Goal: Navigation & Orientation: Find specific page/section

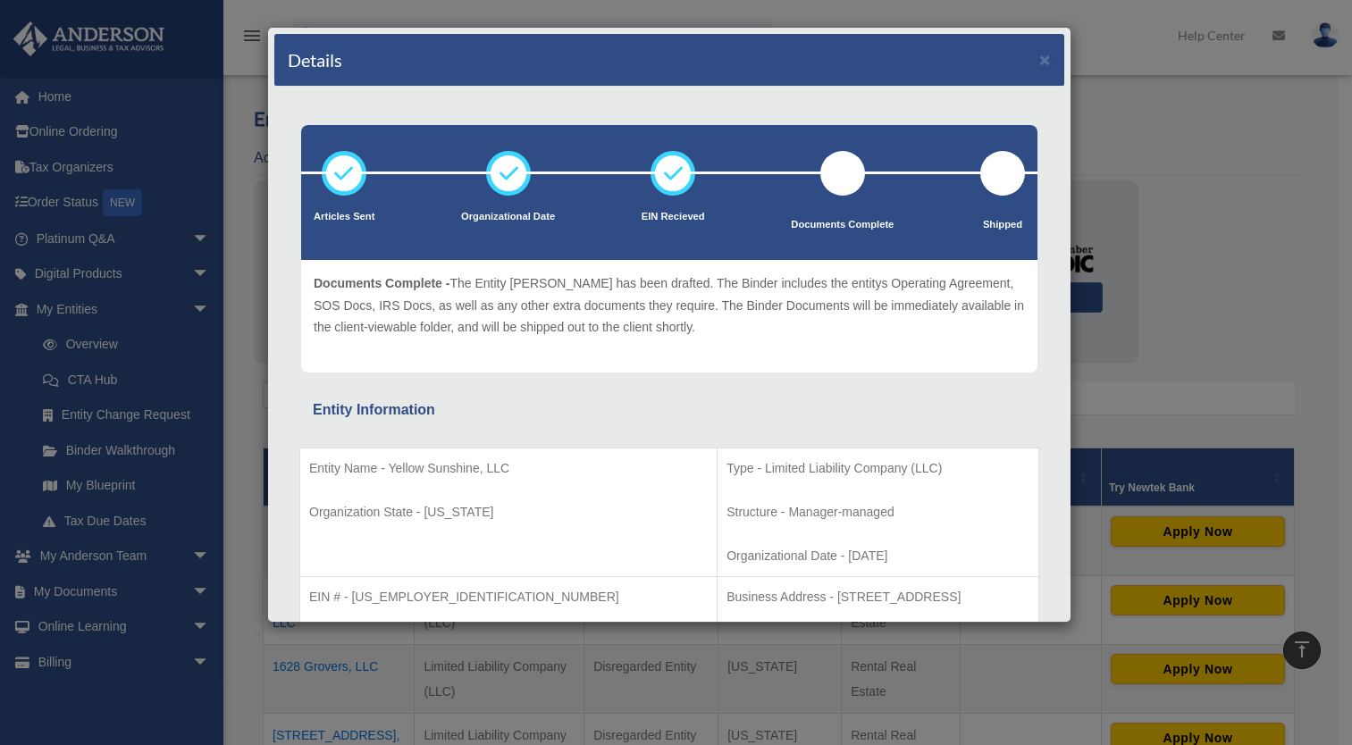
scroll to position [285, 0]
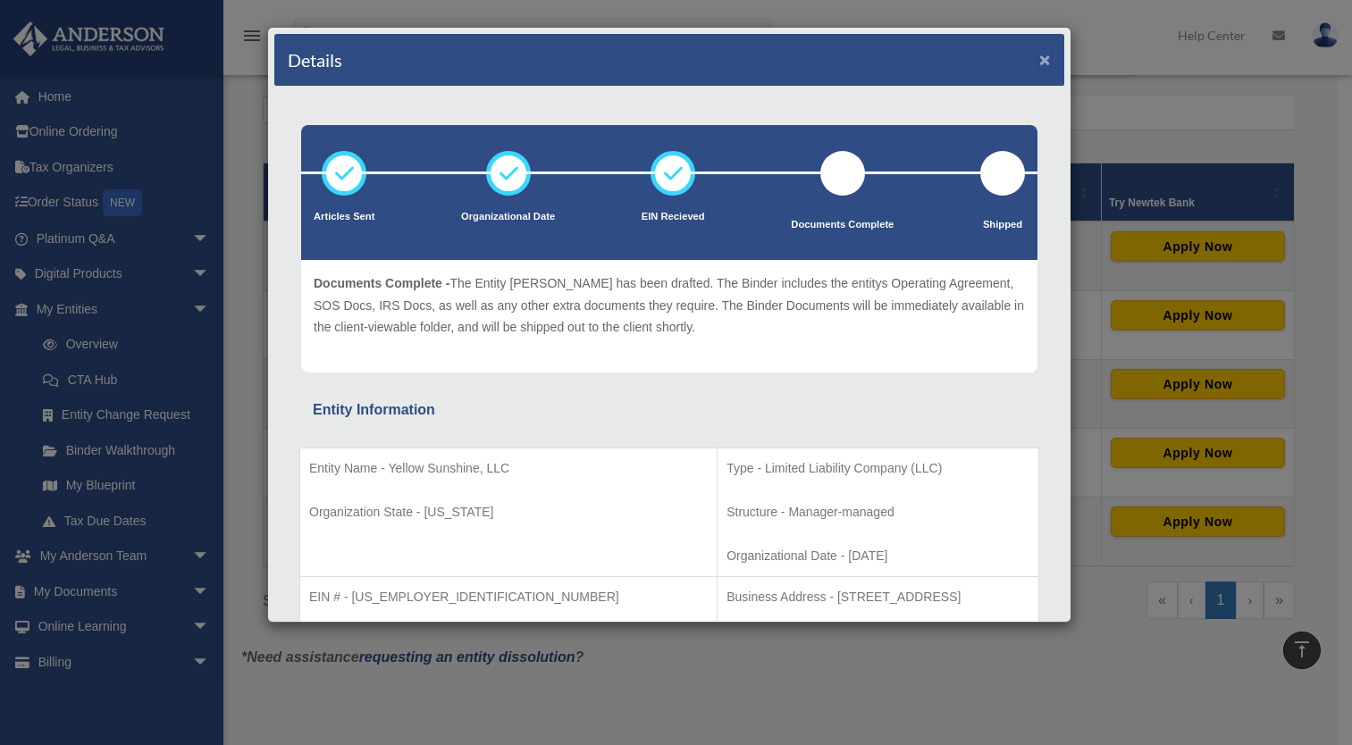
click at [1040, 55] on button "×" at bounding box center [1046, 59] width 12 height 19
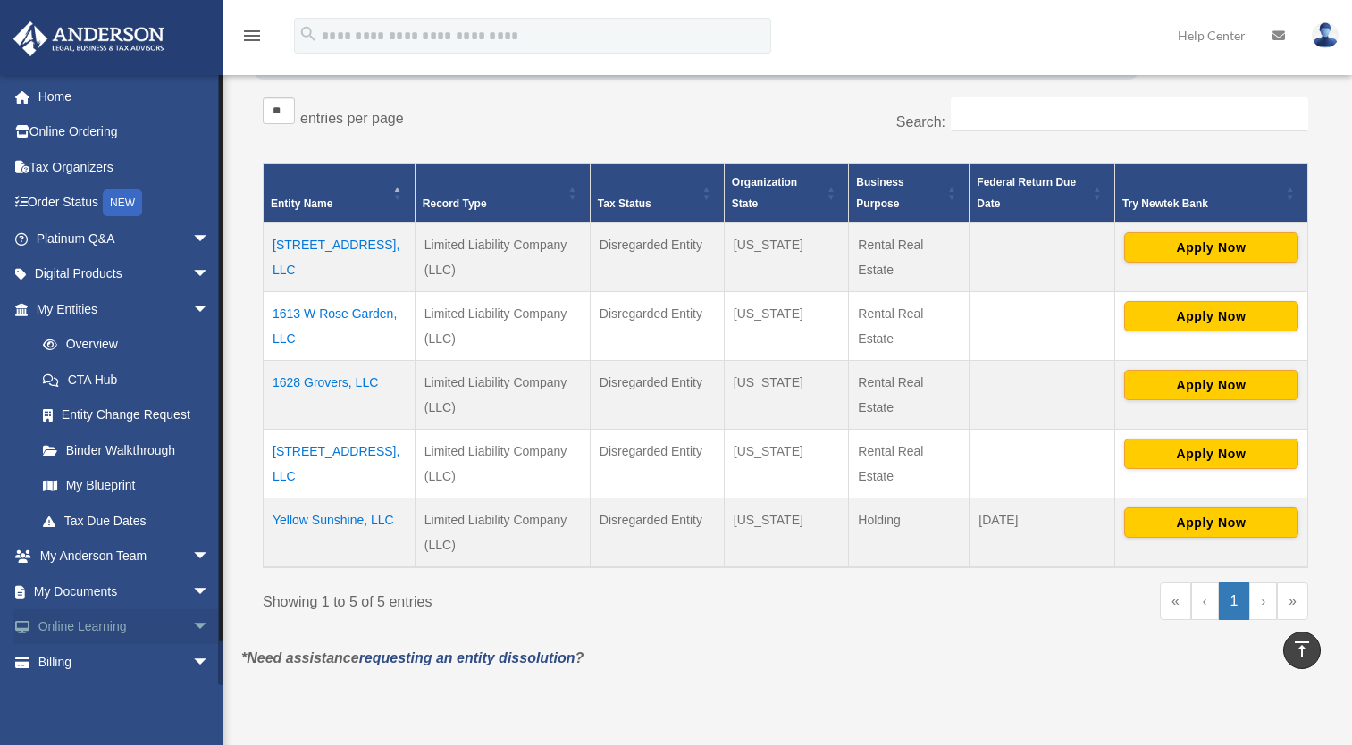
click at [148, 624] on link "Online Learning arrow_drop_down" at bounding box center [125, 628] width 224 height 36
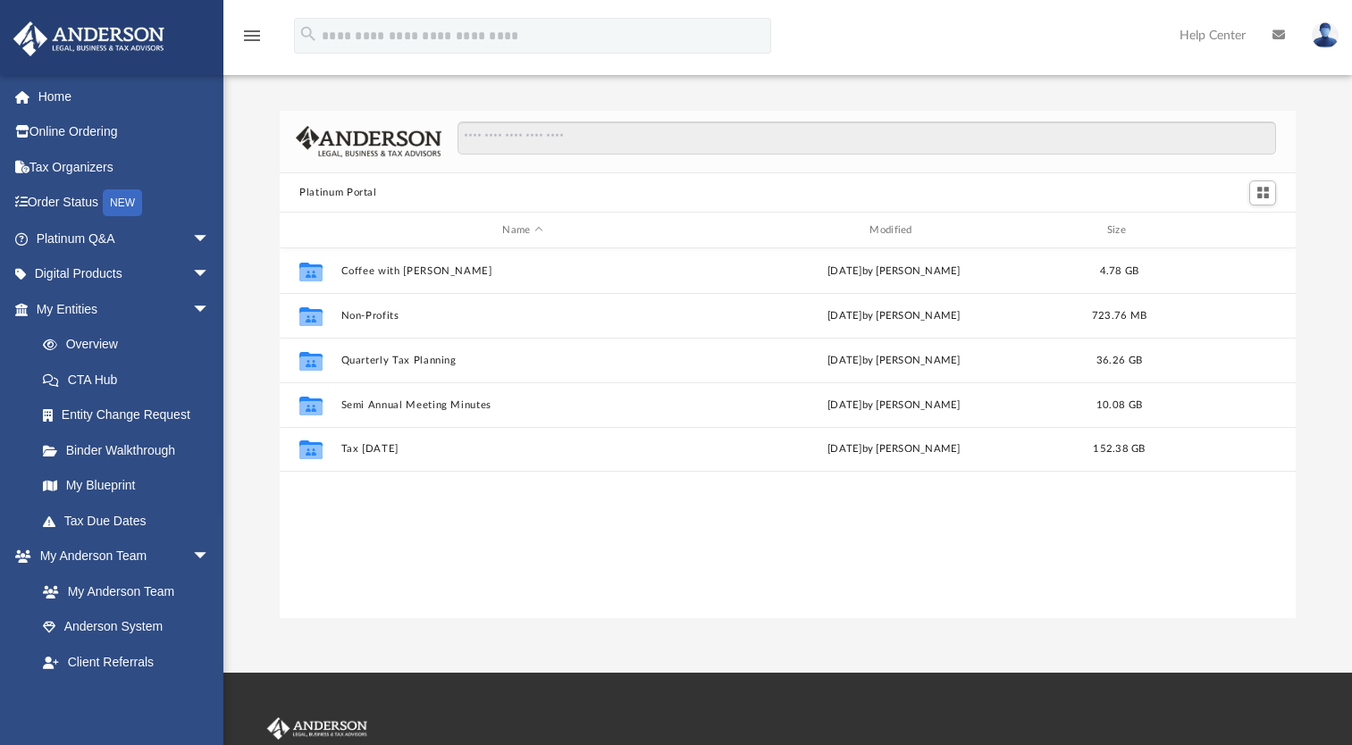
scroll to position [392, 1003]
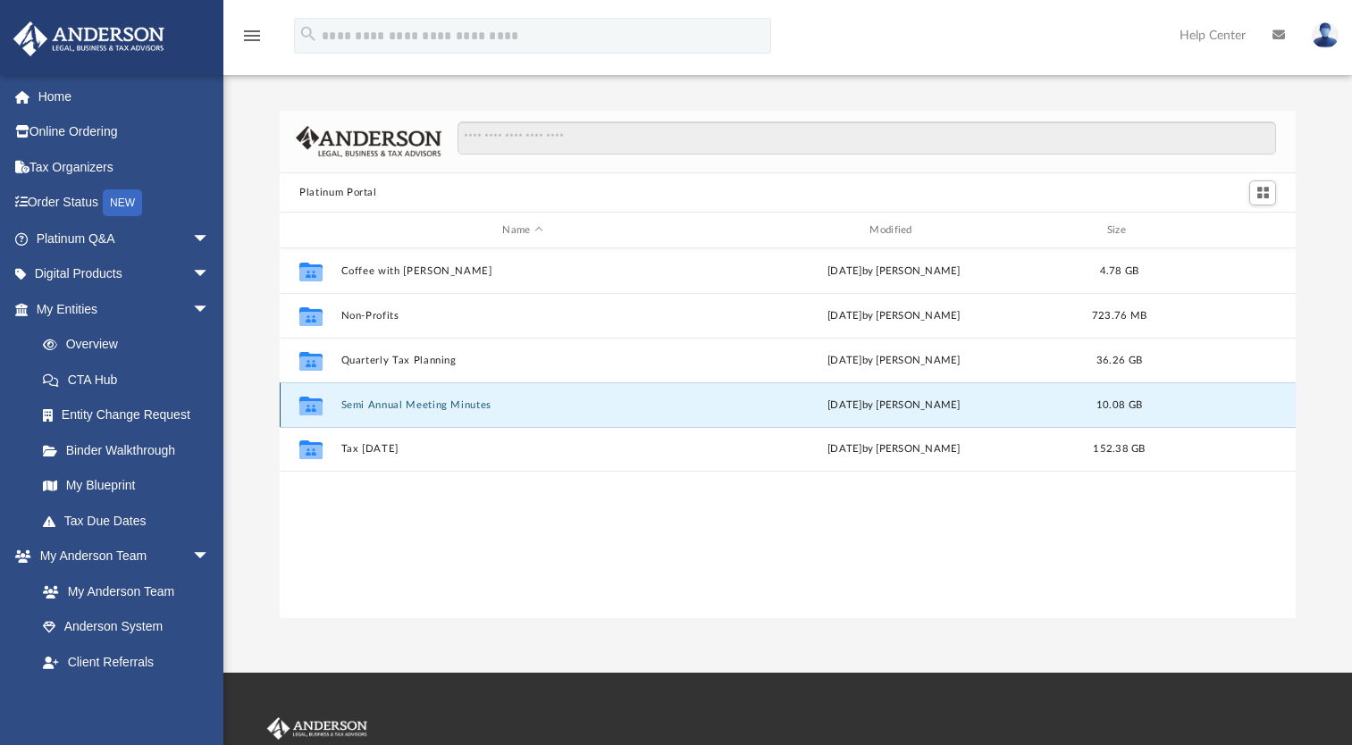
click at [348, 402] on button "Semi Annual Meeting Minutes" at bounding box center [523, 406] width 364 height 12
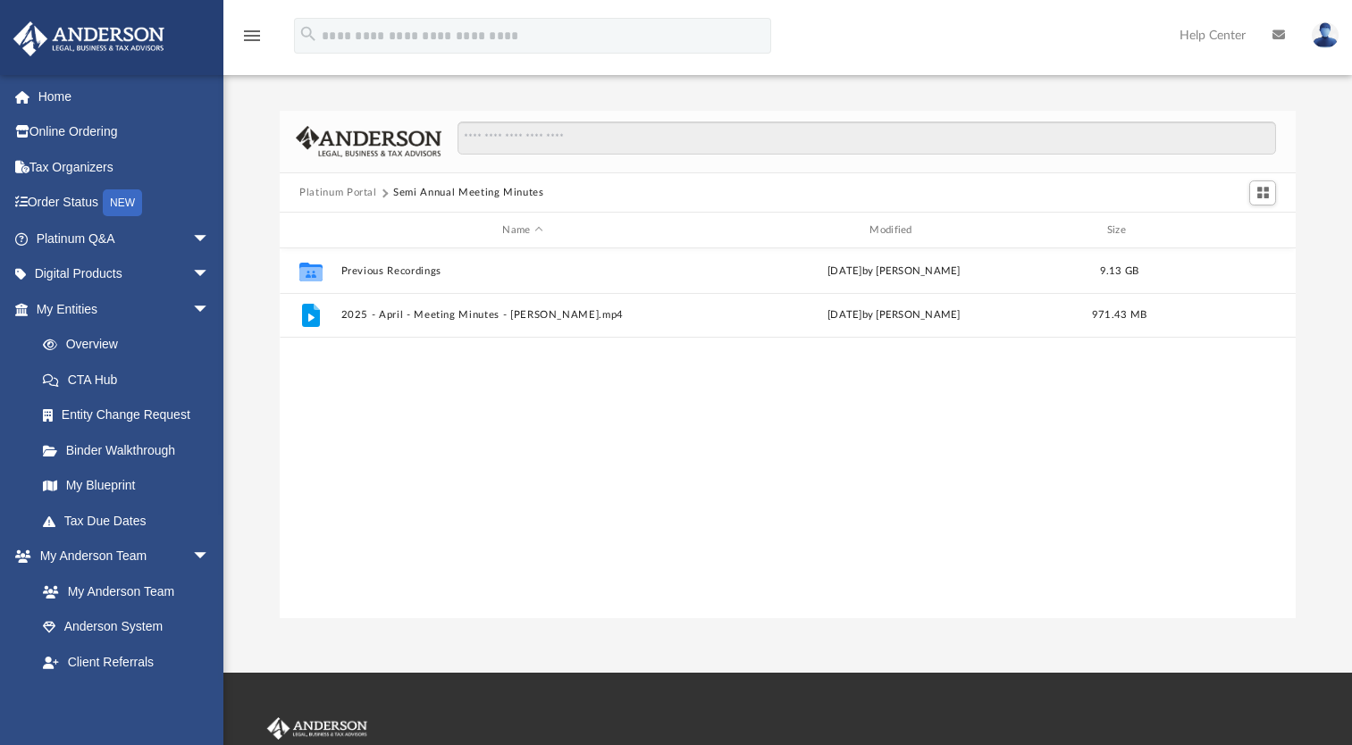
click at [348, 402] on div "Collaborated Folder Previous Recordings Fri Apr 18 2025 by Matthew Moore 9.13 G…" at bounding box center [788, 433] width 1016 height 371
click at [192, 556] on span "arrow_drop_down" at bounding box center [210, 557] width 36 height 37
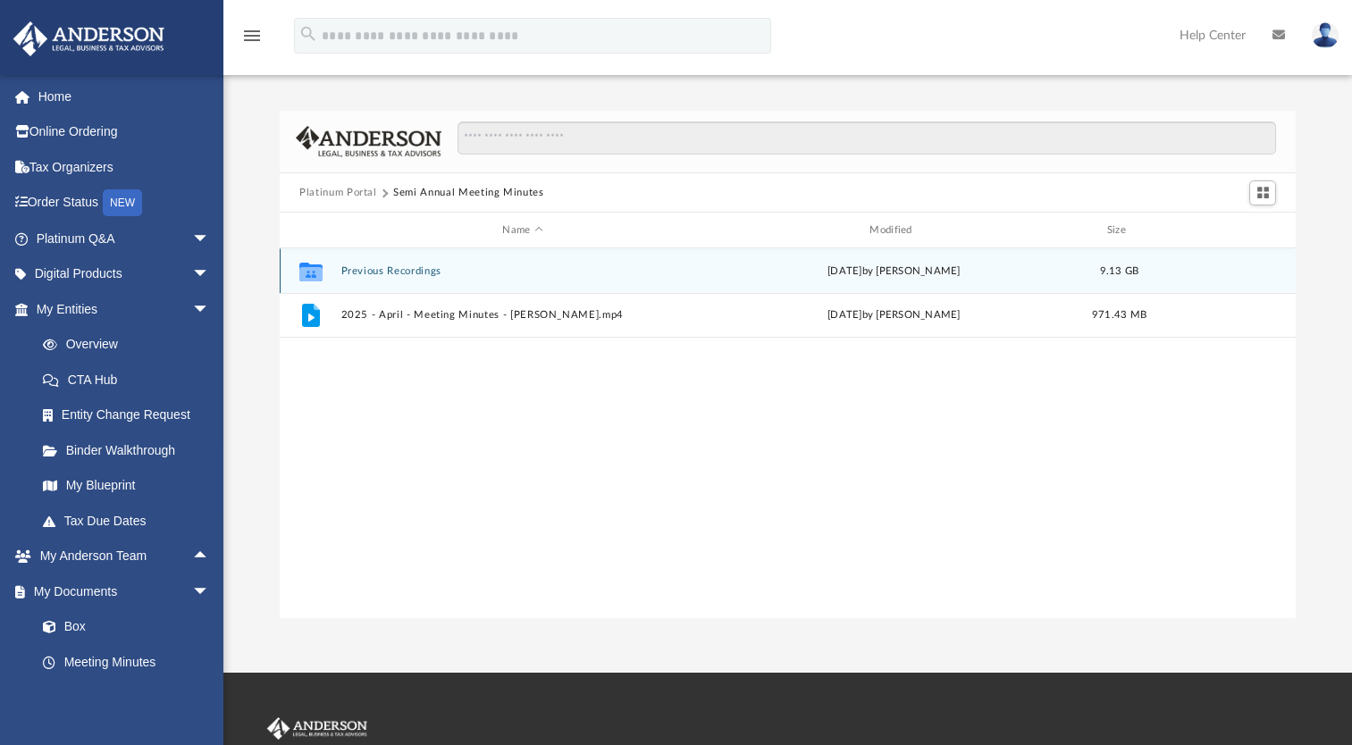
click at [398, 274] on button "Previous Recordings" at bounding box center [523, 271] width 364 height 12
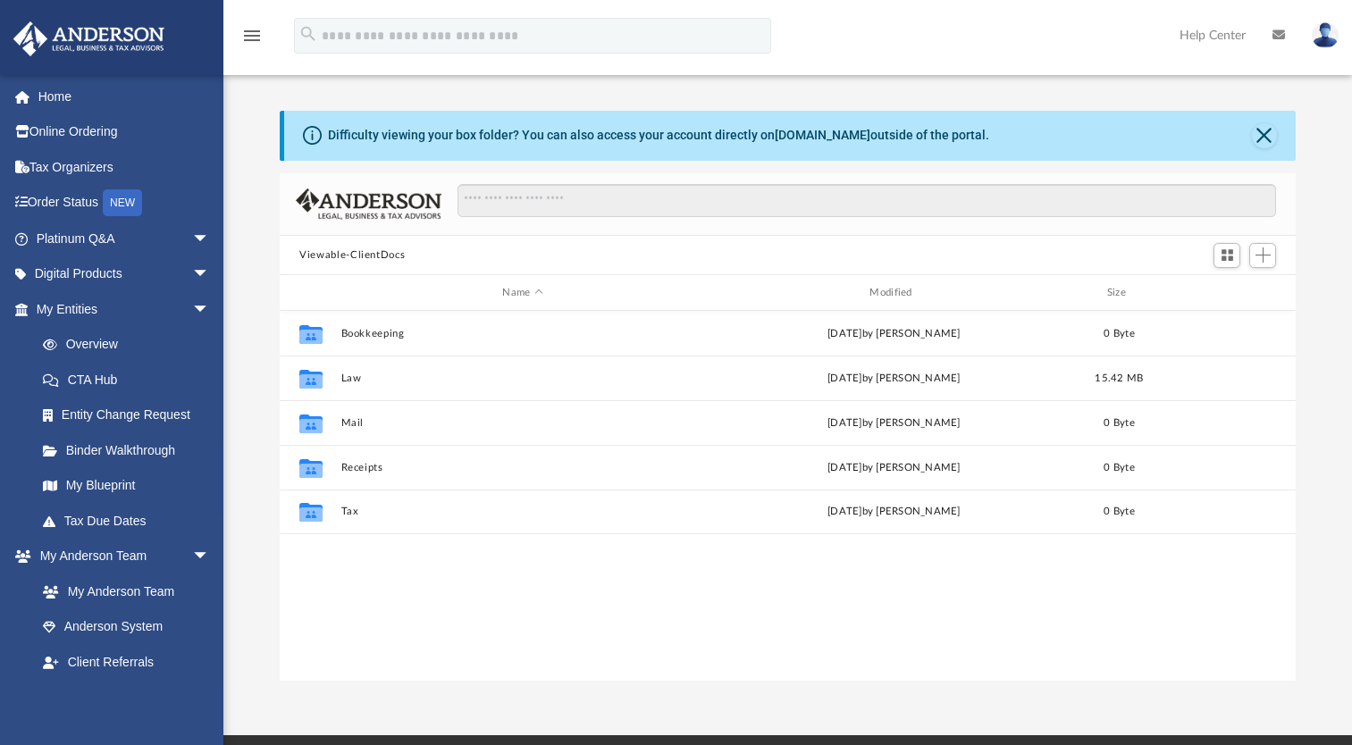
scroll to position [392, 1003]
click at [116, 584] on link "My Anderson Team" at bounding box center [131, 592] width 212 height 36
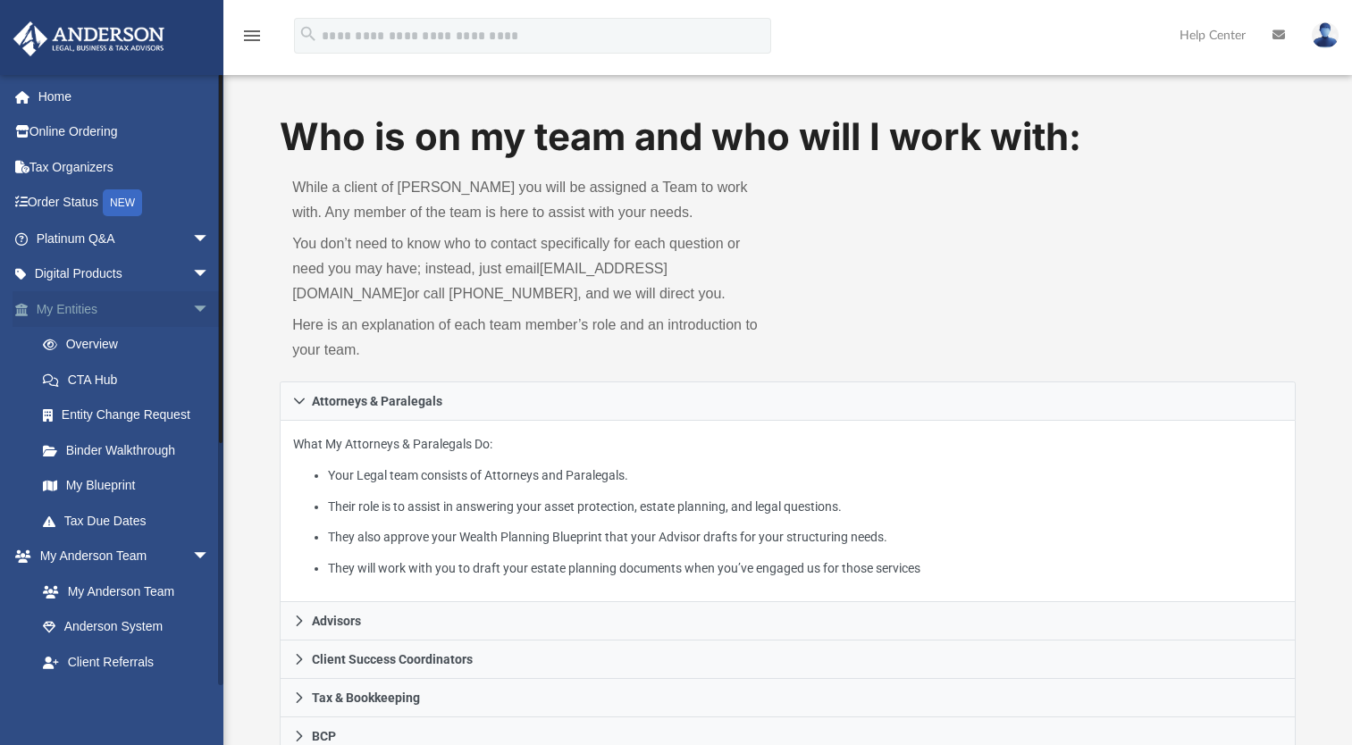
click at [46, 309] on link "My Entities arrow_drop_down" at bounding box center [125, 309] width 224 height 36
click at [192, 307] on span "arrow_drop_down" at bounding box center [210, 309] width 36 height 37
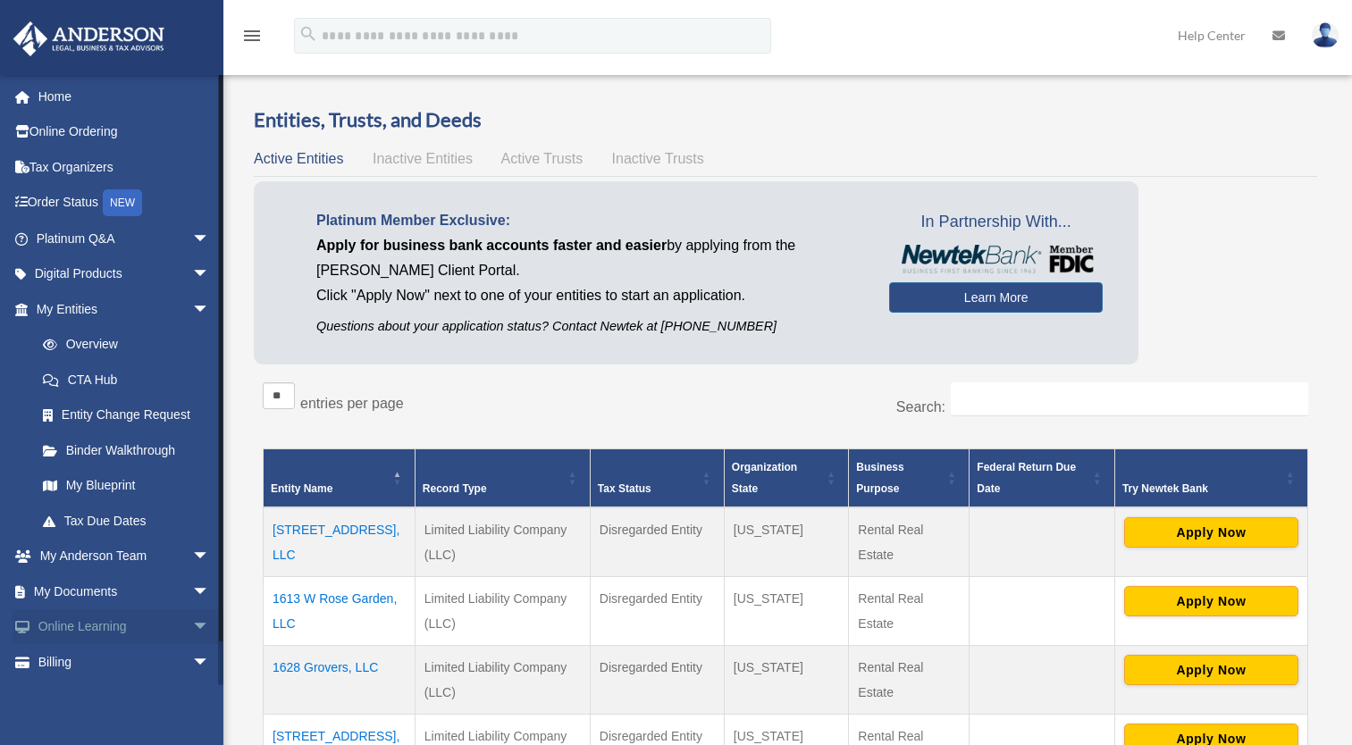
click at [119, 629] on link "Online Learning arrow_drop_down" at bounding box center [125, 628] width 224 height 36
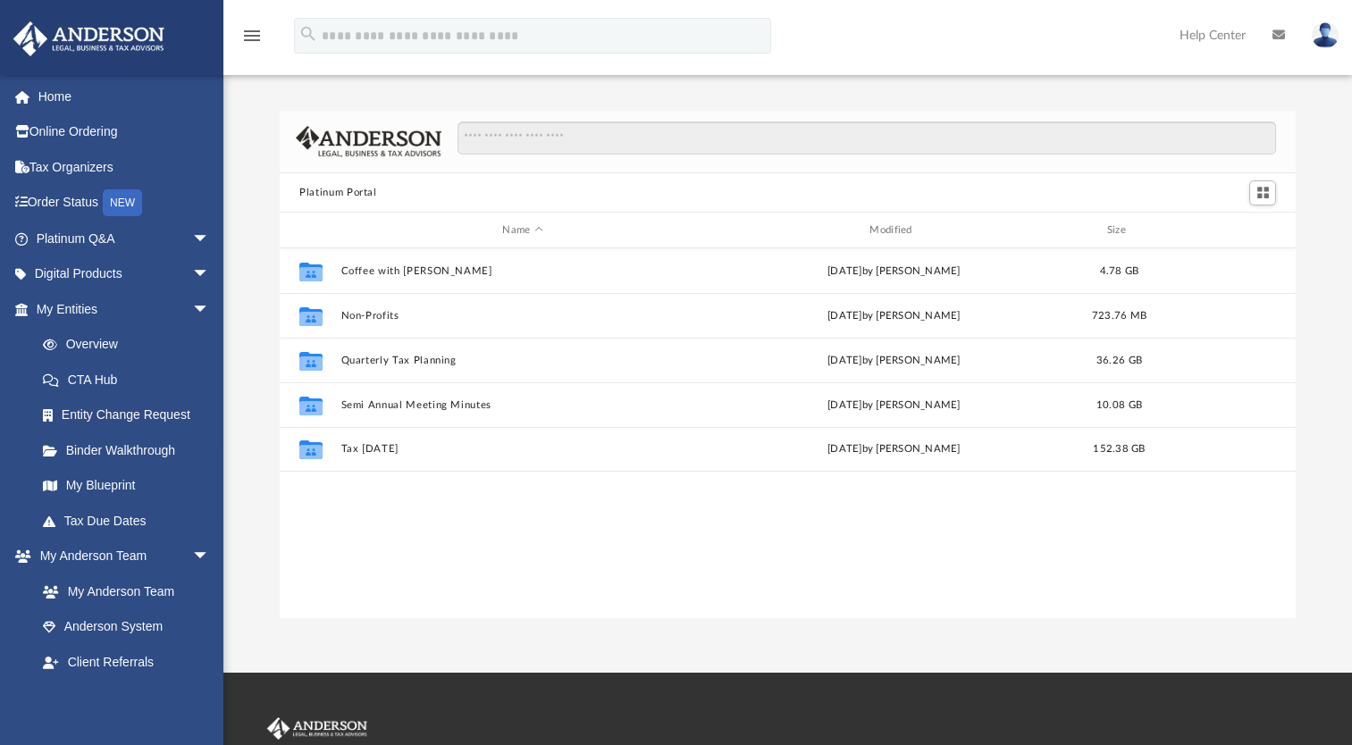
scroll to position [392, 1003]
click at [66, 88] on link "Home" at bounding box center [125, 97] width 224 height 36
